Goal: Navigation & Orientation: Find specific page/section

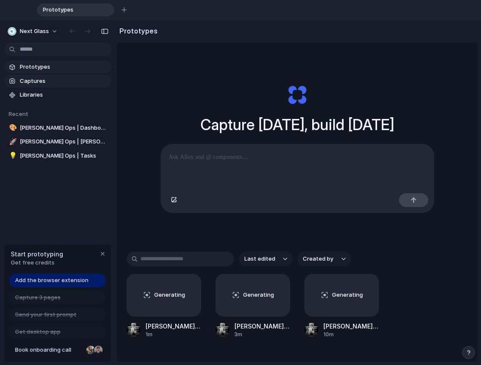
click at [35, 77] on span "Captures" at bounding box center [64, 81] width 89 height 9
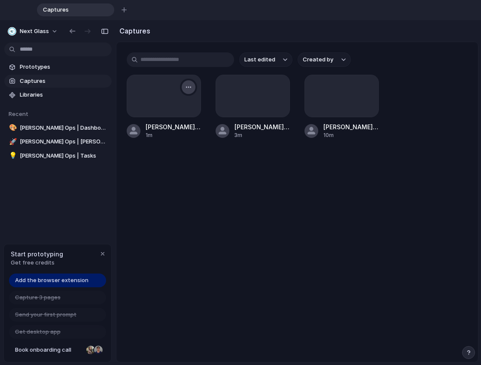
click at [188, 90] on div "button" at bounding box center [188, 87] width 7 height 7
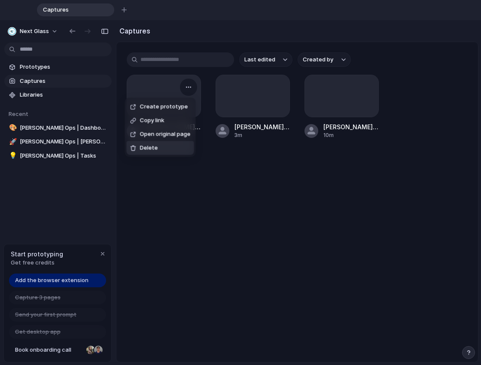
click at [219, 163] on div "Create prototype Copy link Open original page Delete" at bounding box center [240, 182] width 481 height 365
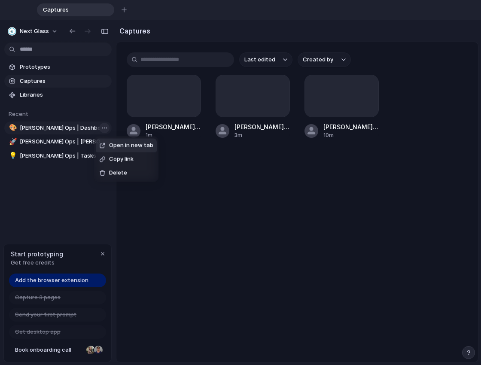
click at [103, 127] on body "Captures To pick up a draggable item, press the space bar. While dragging, use …" at bounding box center [240, 182] width 481 height 365
click at [85, 130] on div "Open in new tab Copy link Delete" at bounding box center [240, 182] width 481 height 365
click at [58, 128] on span "[PERSON_NAME] Ops | Dashboard" at bounding box center [64, 128] width 89 height 9
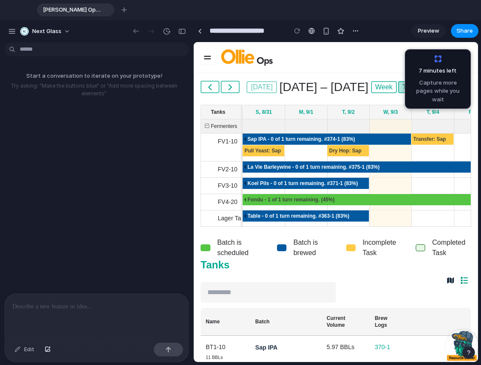
click at [448, 90] on span "Capture more pages while you wait" at bounding box center [437, 91] width 55 height 25
click at [439, 59] on div "7 minutes left ... Capture more pages while you wait" at bounding box center [437, 79] width 55 height 49
click at [440, 72] on span "7 minutes left ." at bounding box center [435, 71] width 46 height 9
click at [207, 58] on span at bounding box center [207, 58] width 7 height 1
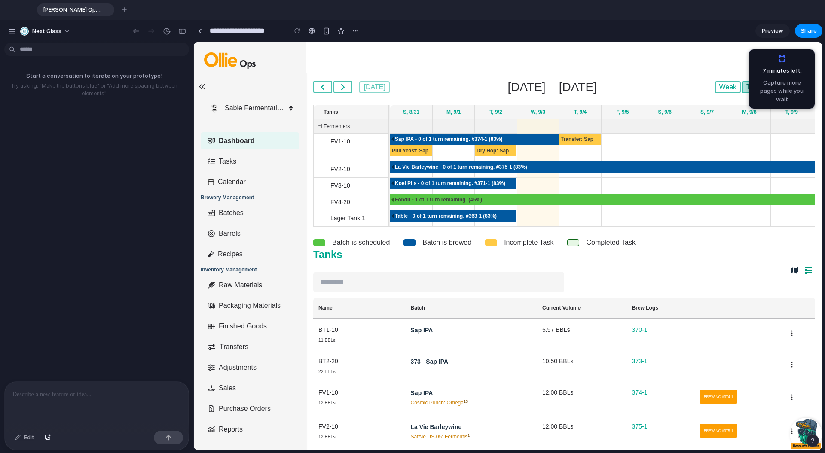
click at [204, 86] on icon at bounding box center [202, 86] width 6 height 5
click at [481, 34] on span "Preview" at bounding box center [772, 31] width 21 height 9
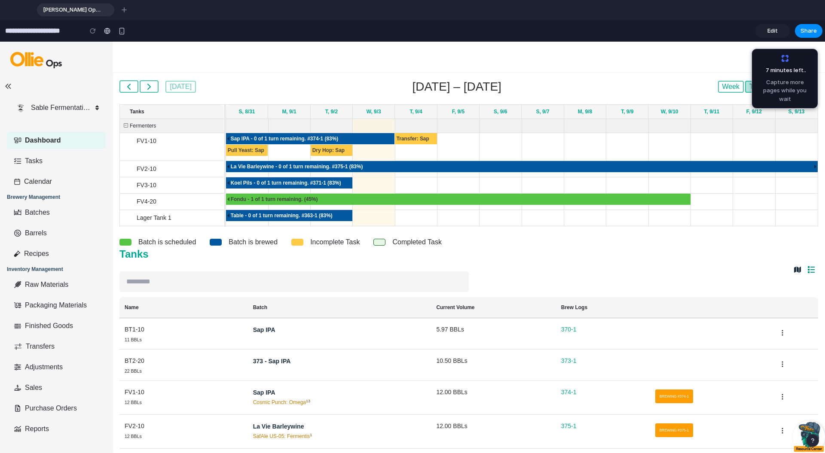
click at [481, 34] on span "Edit" at bounding box center [772, 31] width 10 height 9
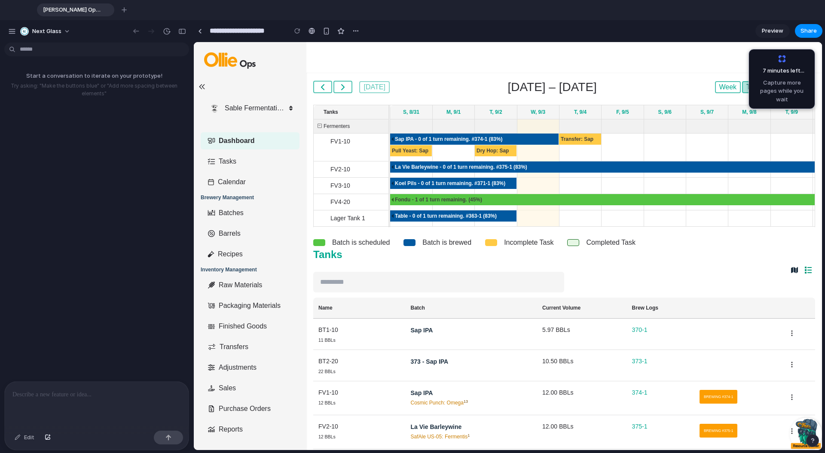
click at [439, 249] on h2 "Tanks" at bounding box center [438, 255] width 251 height 14
click at [437, 246] on span "Batch is brewed" at bounding box center [446, 243] width 49 height 10
click at [408, 243] on div at bounding box center [409, 242] width 12 height 7
click at [114, 365] on p at bounding box center [96, 395] width 168 height 10
click at [98, 365] on div at bounding box center [97, 405] width 184 height 46
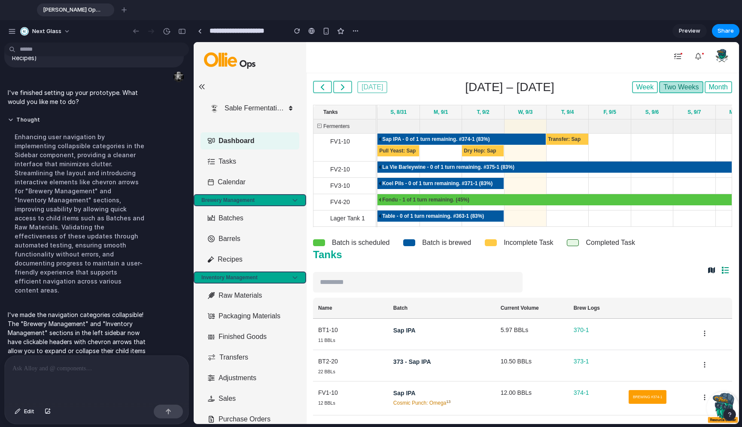
scroll to position [50, 0]
click at [296, 199] on icon at bounding box center [295, 200] width 7 height 7
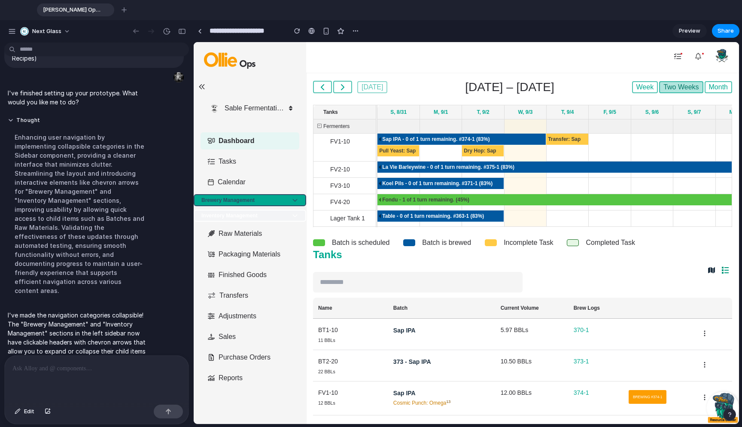
click at [296, 214] on icon at bounding box center [295, 215] width 7 height 7
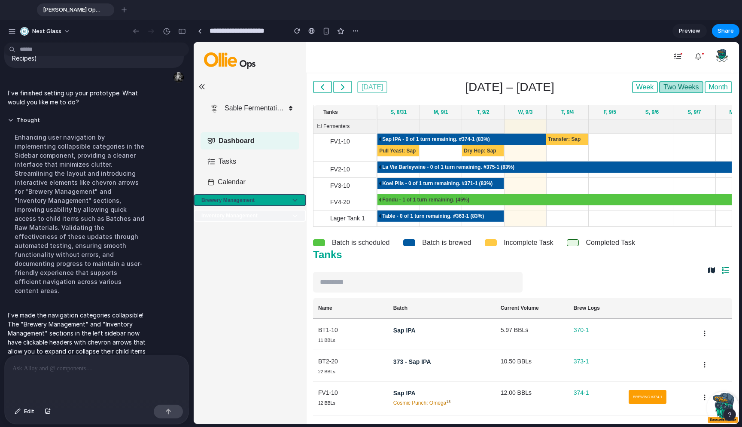
click at [296, 215] on icon at bounding box center [295, 215] width 7 height 7
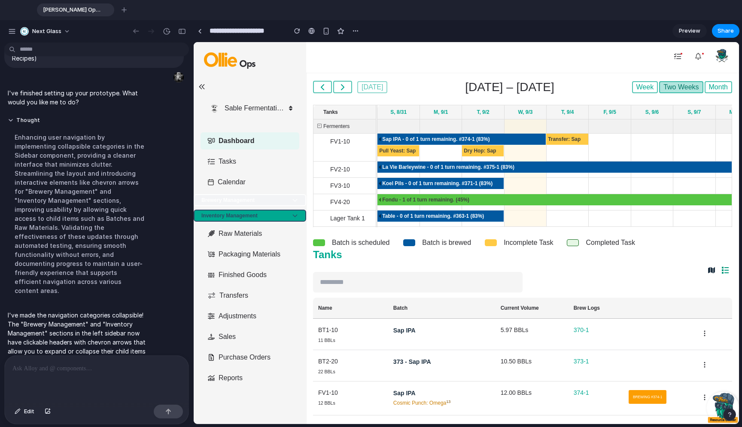
click at [295, 200] on icon at bounding box center [295, 200] width 7 height 7
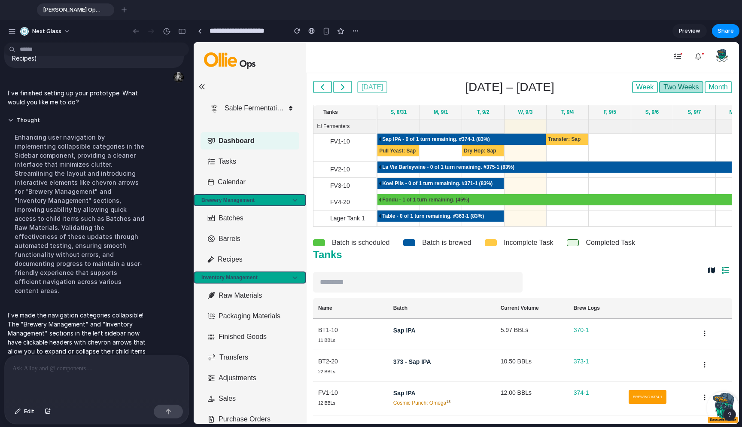
click at [72, 365] on div at bounding box center [97, 379] width 184 height 46
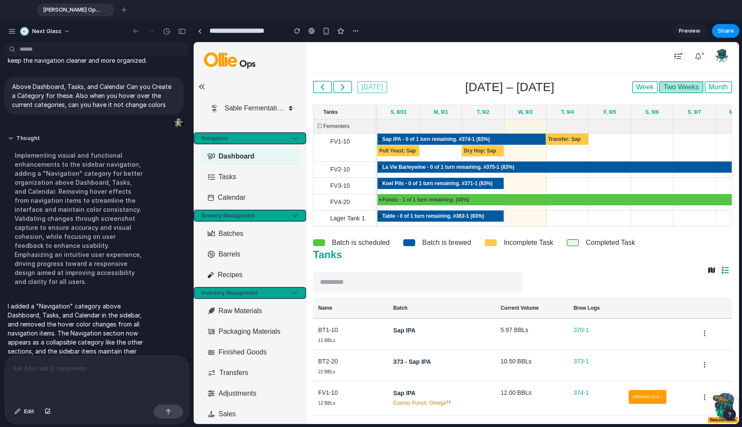
scroll to position [0, 0]
click at [300, 135] on button "Navigation" at bounding box center [250, 138] width 113 height 12
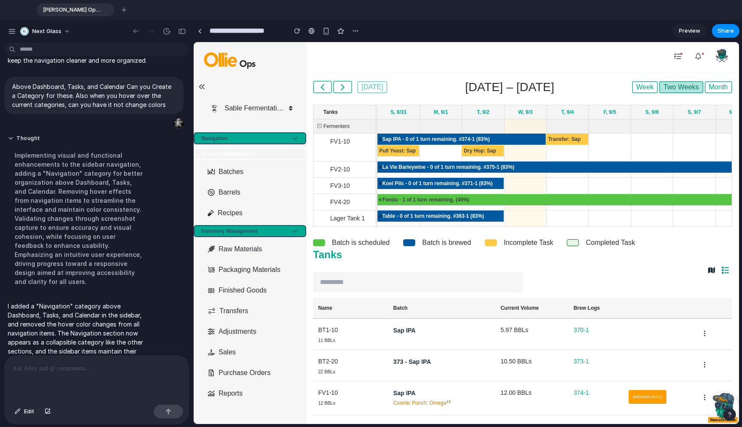
click at [289, 157] on button "Brewery Management" at bounding box center [250, 154] width 113 height 12
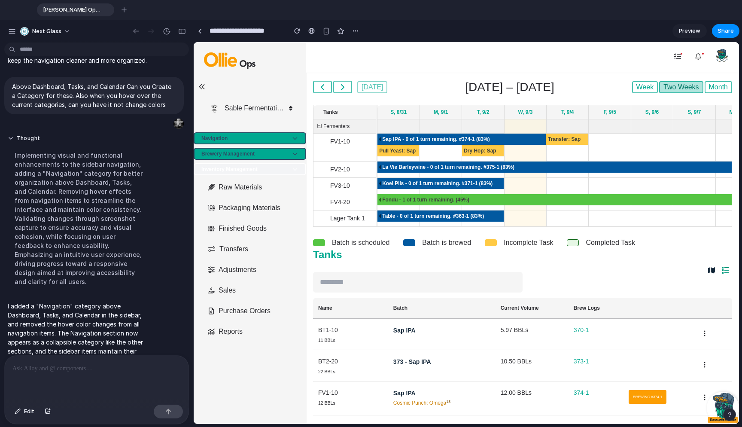
click at [286, 172] on button "Inventory Management" at bounding box center [250, 169] width 113 height 12
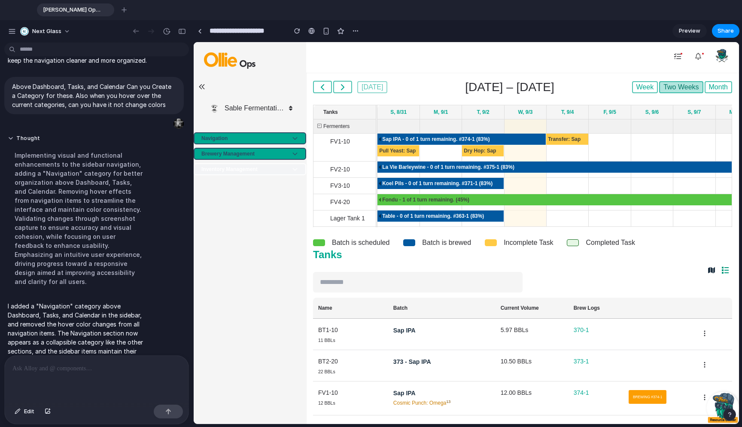
click at [281, 167] on button "Inventory Management" at bounding box center [250, 169] width 113 height 12
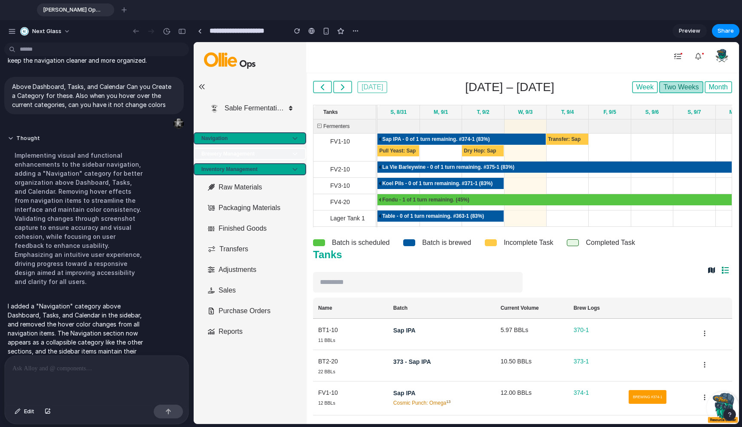
click at [279, 148] on button "Brewery Management" at bounding box center [250, 154] width 113 height 12
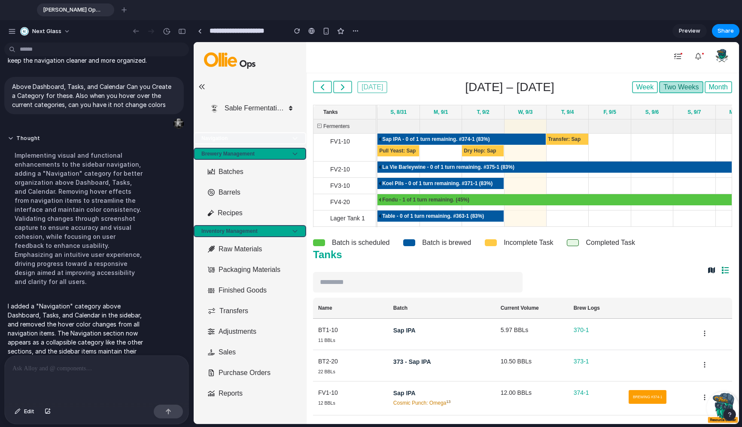
click at [276, 137] on button "Navigation" at bounding box center [250, 138] width 113 height 12
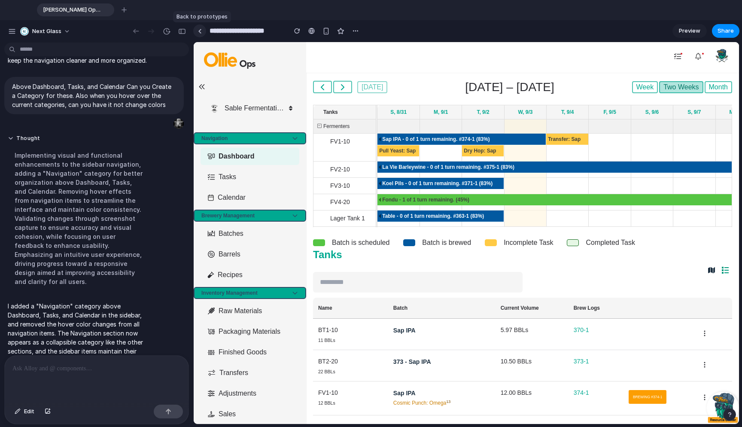
click at [199, 24] on link at bounding box center [199, 30] width 13 height 13
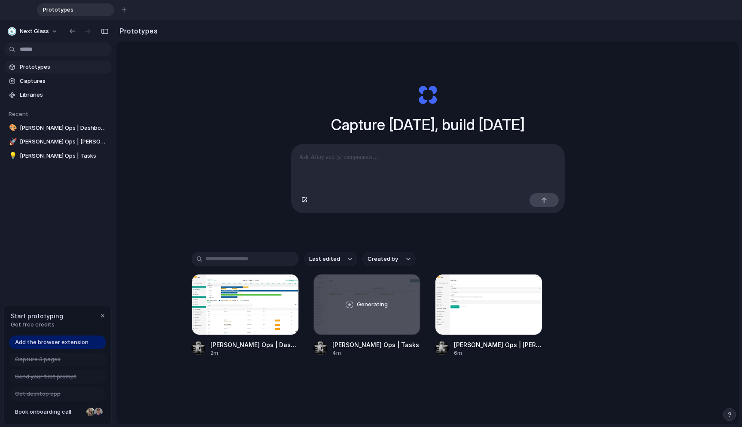
click at [84, 208] on div "Prototypes Captures Libraries Recent 🎨 [PERSON_NAME] Ops | Dashboard 🚀 [PERSON_…" at bounding box center [58, 147] width 116 height 255
click at [59, 338] on link "Add the browser extension" at bounding box center [57, 343] width 97 height 14
click at [87, 246] on div "Prototypes Captures Libraries Recent 🎨 [PERSON_NAME] Ops | Dashboard 🚀 [PERSON_…" at bounding box center [58, 147] width 116 height 255
click at [49, 95] on span "Libraries" at bounding box center [64, 95] width 89 height 9
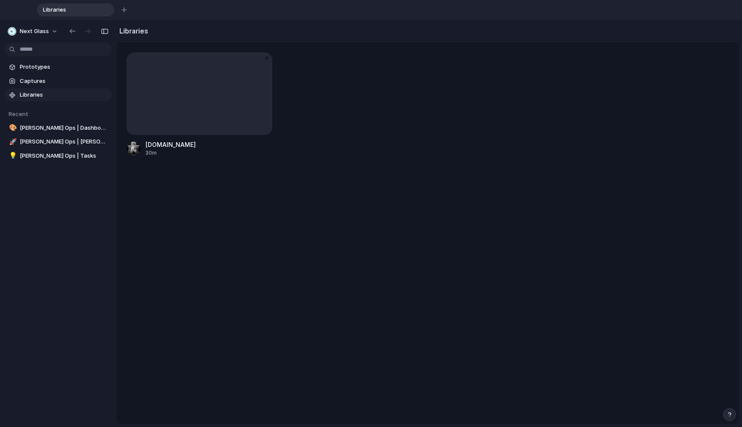
click at [169, 145] on div "[DOMAIN_NAME]" at bounding box center [171, 144] width 50 height 9
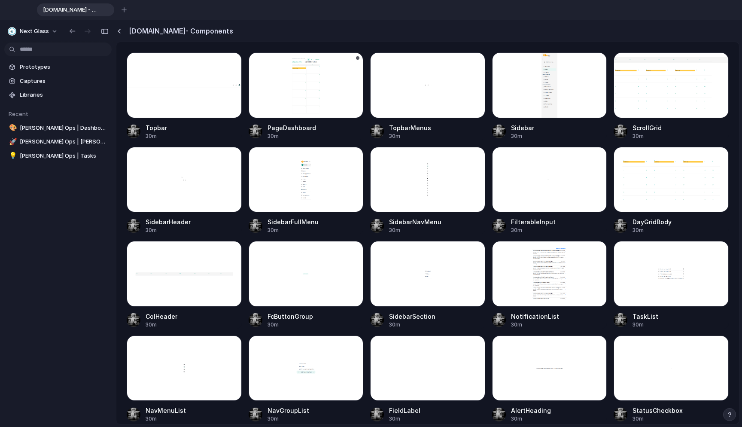
click at [321, 76] on div at bounding box center [306, 85] width 115 height 66
click at [481, 66] on div at bounding box center [549, 85] width 115 height 66
